Goal: Navigation & Orientation: Find specific page/section

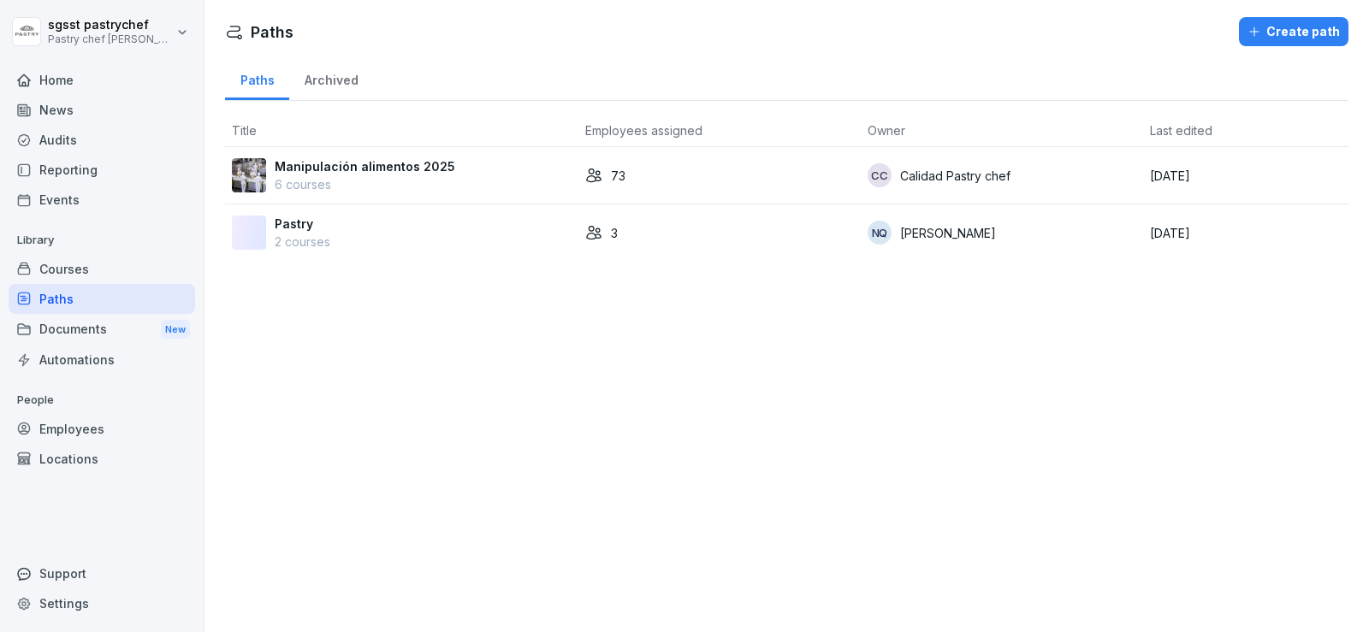
click at [372, 178] on p "6 courses" at bounding box center [365, 184] width 181 height 18
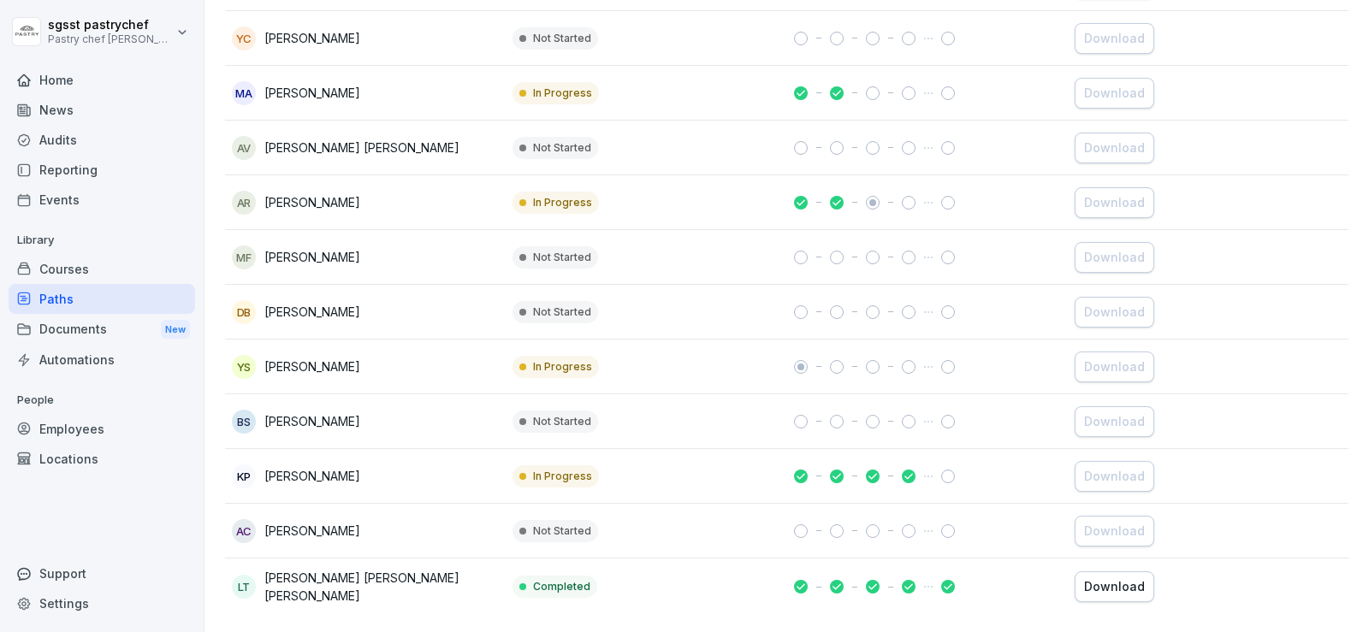
scroll to position [3751, 0]
